Goal: Navigation & Orientation: Find specific page/section

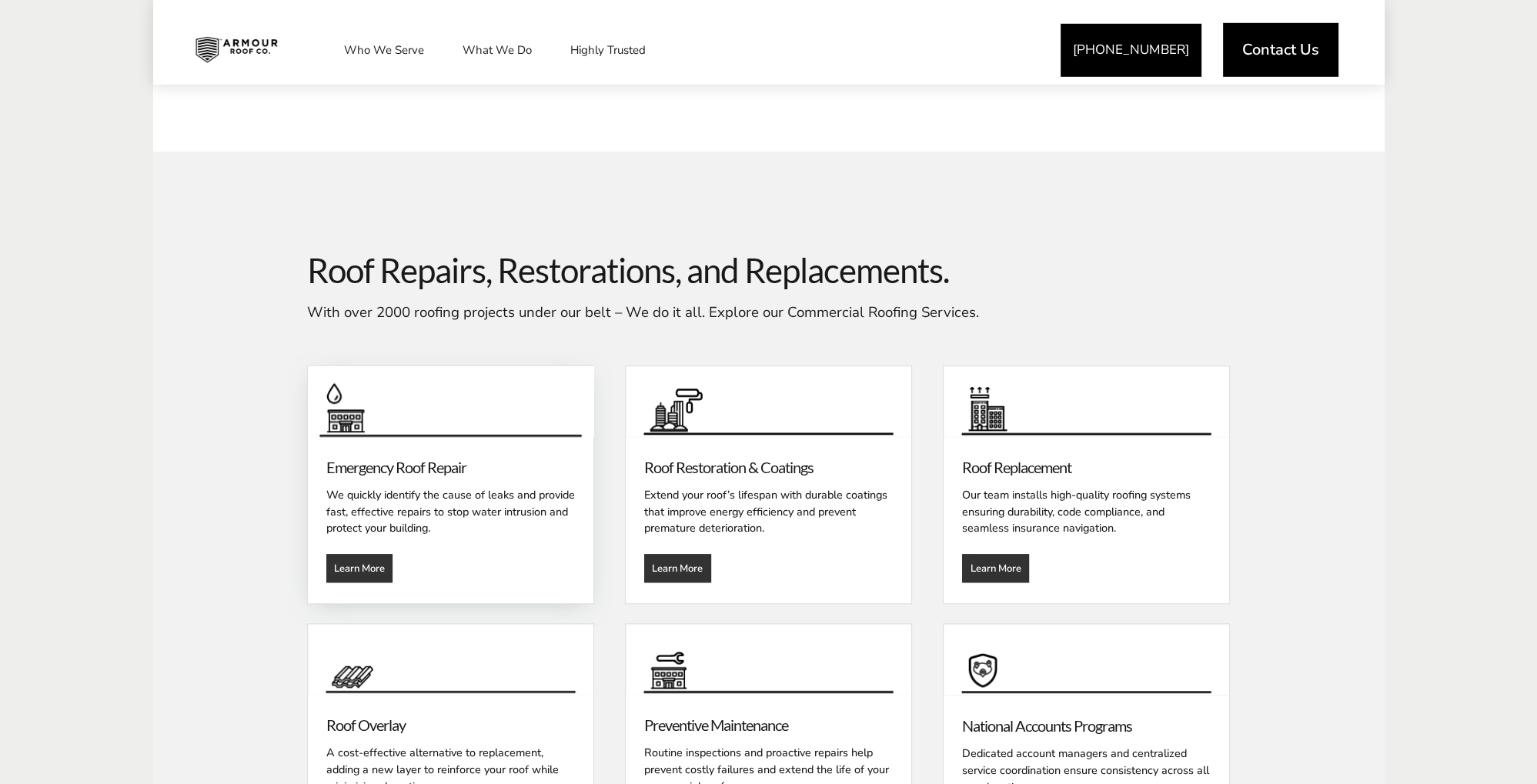
scroll to position [1544, 0]
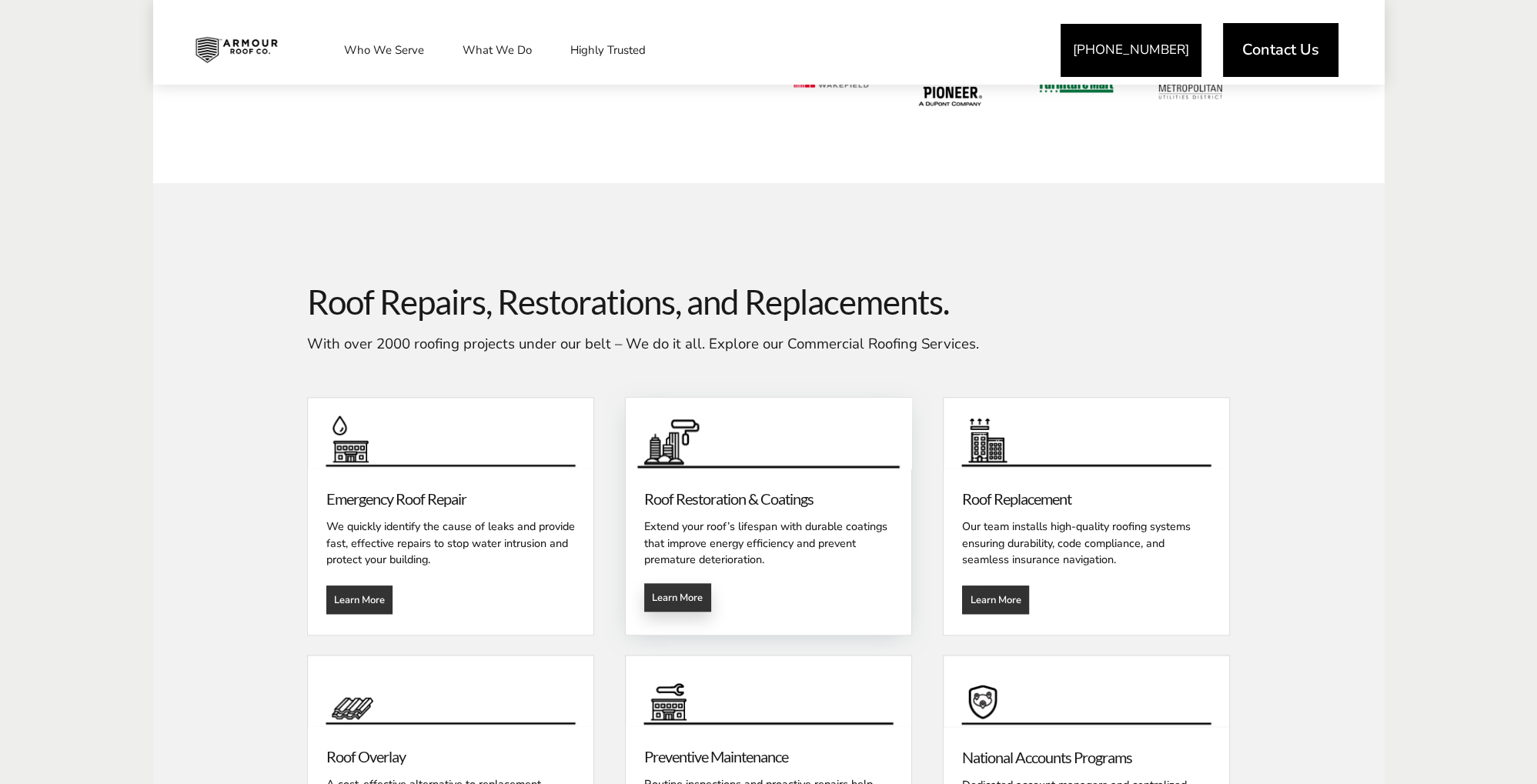
click at [675, 599] on span "Learn More" at bounding box center [677, 597] width 51 height 13
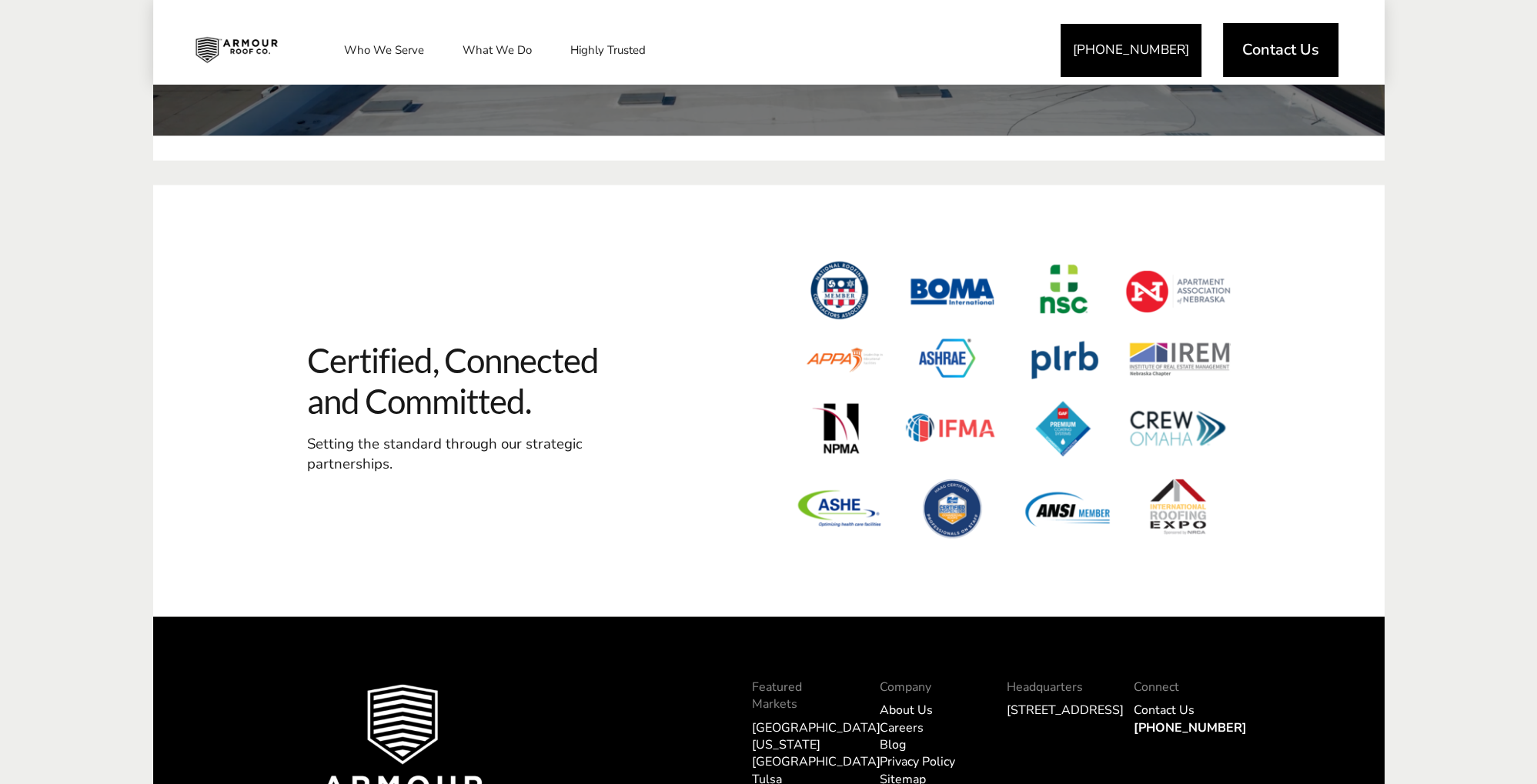
scroll to position [4293, 0]
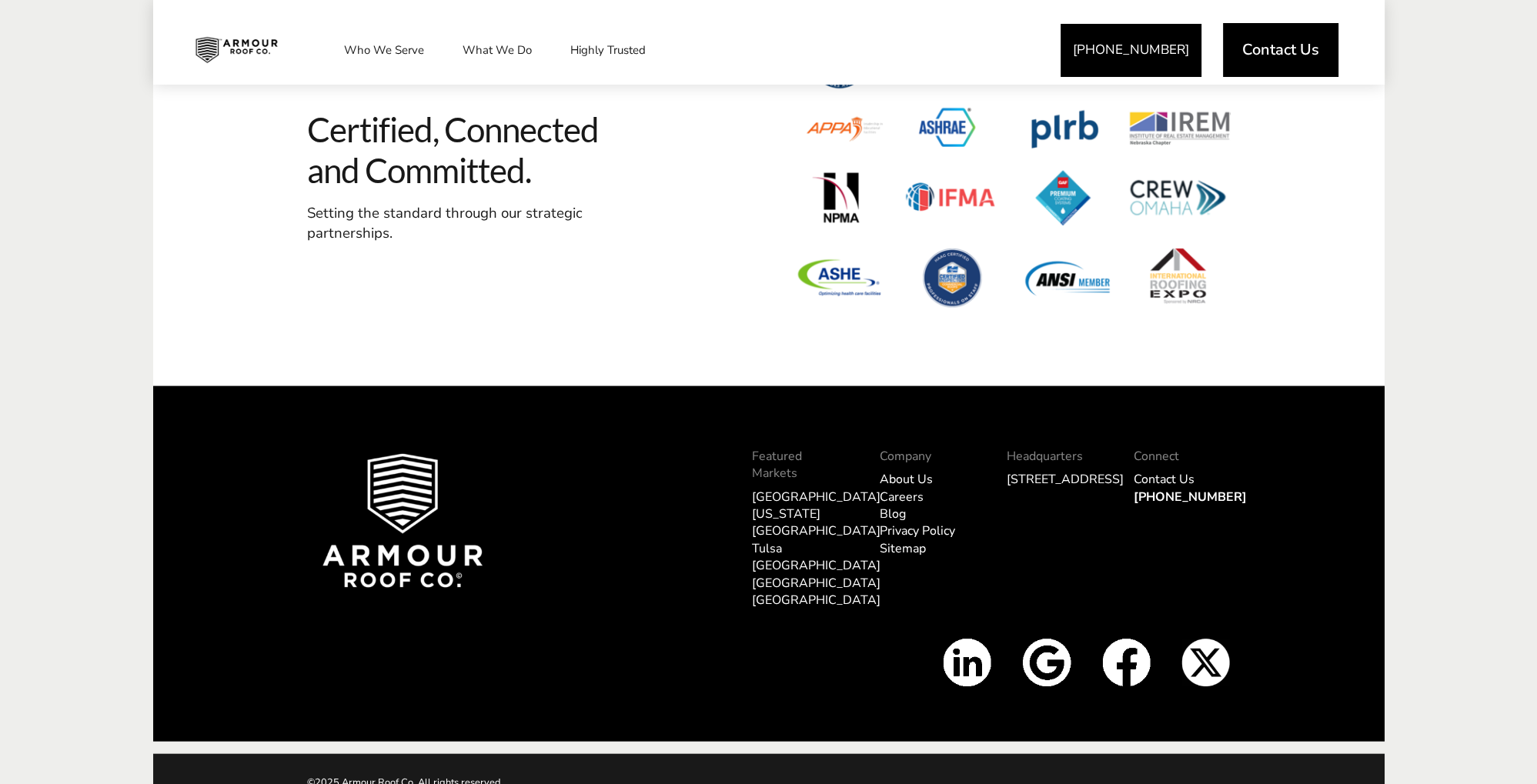
click at [911, 475] on link "About Us" at bounding box center [906, 480] width 53 height 17
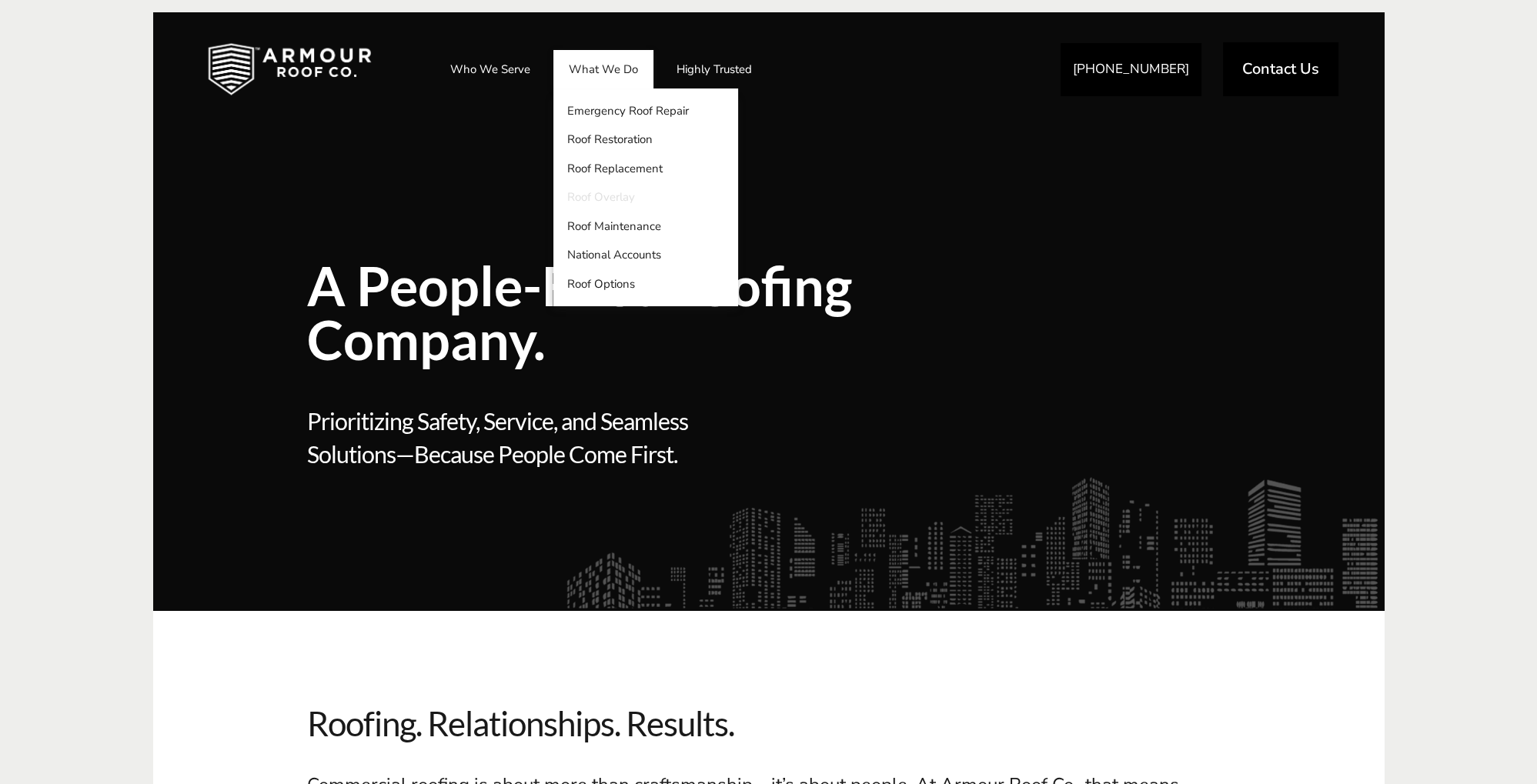
click at [612, 200] on link "Roof Overlay" at bounding box center [646, 197] width 185 height 29
